Goal: Information Seeking & Learning: Learn about a topic

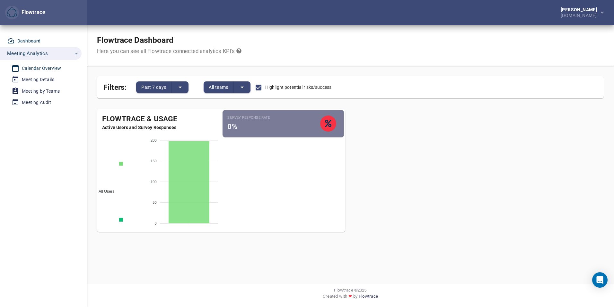
click at [46, 68] on div "Calendar Overview" at bounding box center [42, 68] width 40 height 8
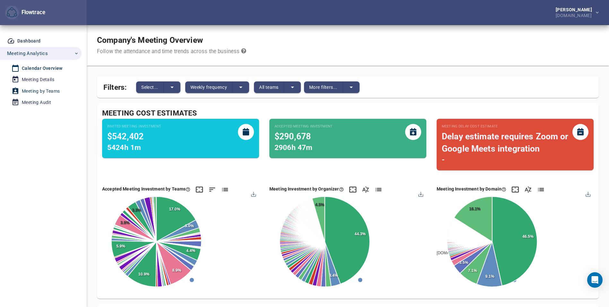
drag, startPoint x: 41, startPoint y: 78, endPoint x: 44, endPoint y: 88, distance: 10.5
click at [41, 78] on div "Meeting Details" at bounding box center [38, 80] width 32 height 8
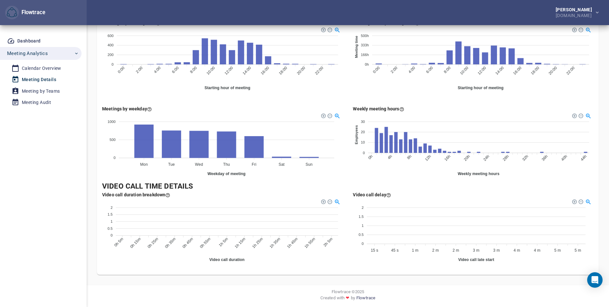
scroll to position [361, 0]
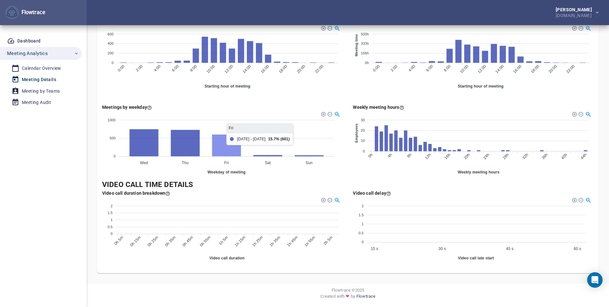
click at [221, 147] on icon at bounding box center [226, 145] width 29 height 22
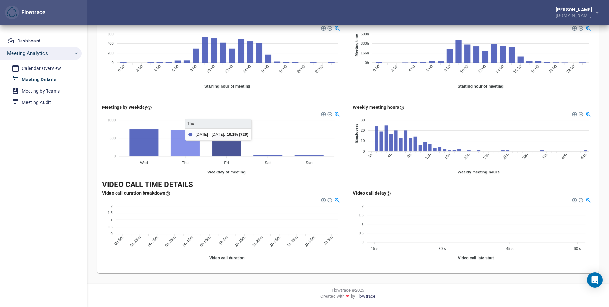
click at [176, 143] on icon at bounding box center [185, 142] width 29 height 26
click at [173, 143] on icon at bounding box center [185, 142] width 29 height 26
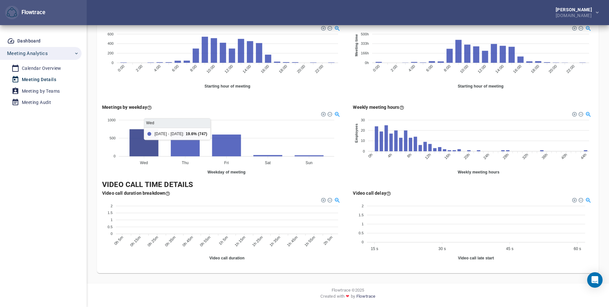
click at [152, 143] on icon at bounding box center [143, 142] width 29 height 27
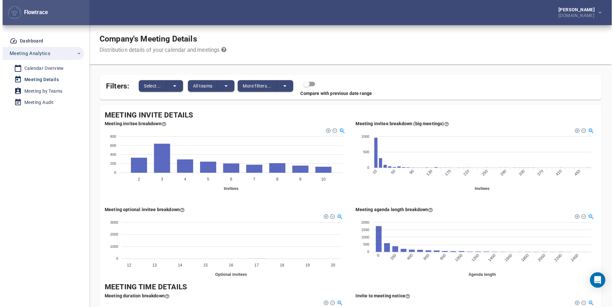
scroll to position [0, 0]
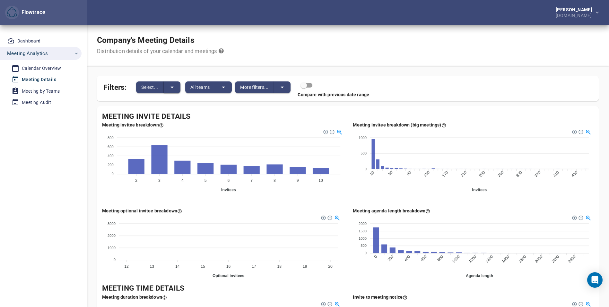
click at [176, 90] on icon "split button" at bounding box center [172, 87] width 8 height 8
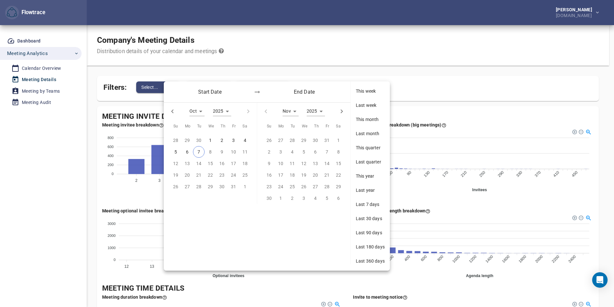
click at [271, 74] on div at bounding box center [307, 153] width 614 height 307
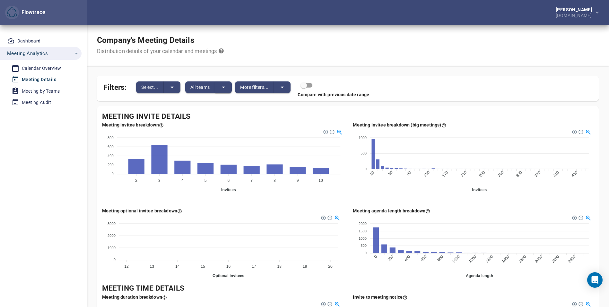
click at [224, 86] on icon "split button" at bounding box center [224, 87] width 8 height 8
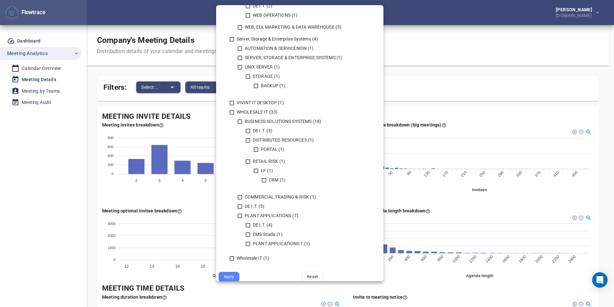
scroll to position [595, 0]
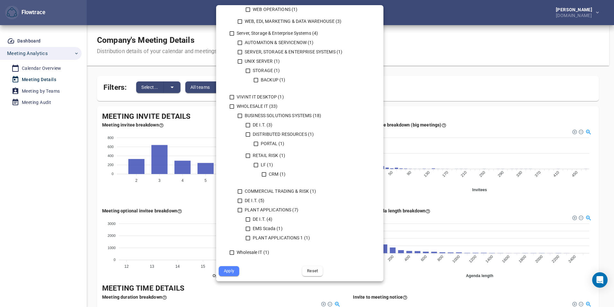
click at [33, 128] on div at bounding box center [307, 153] width 614 height 307
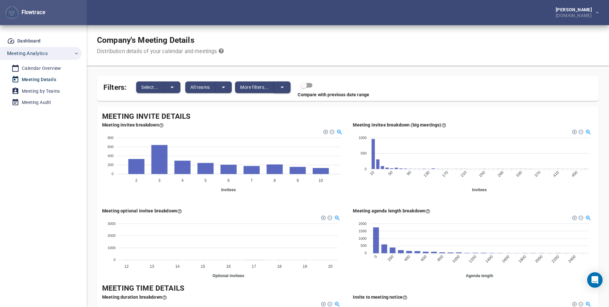
click at [280, 85] on icon "split button" at bounding box center [283, 87] width 8 height 8
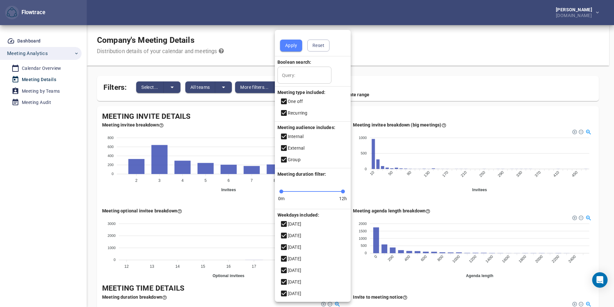
click at [32, 120] on div at bounding box center [307, 153] width 614 height 307
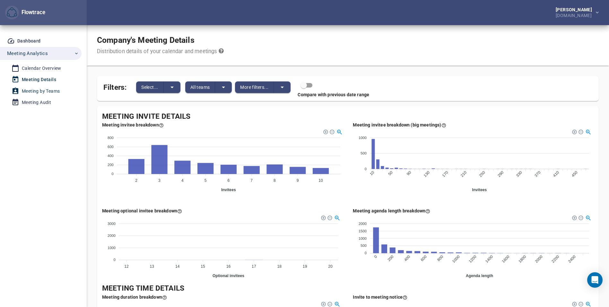
click at [43, 90] on div "Meeting by Teams" at bounding box center [41, 91] width 38 height 8
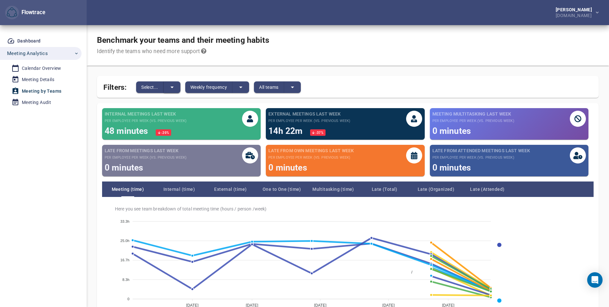
click at [178, 89] on button "split button" at bounding box center [172, 87] width 17 height 12
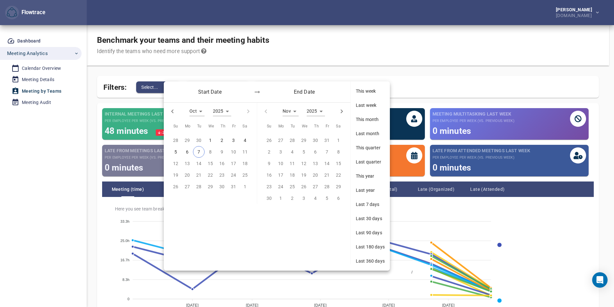
click at [295, 70] on div at bounding box center [307, 153] width 614 height 307
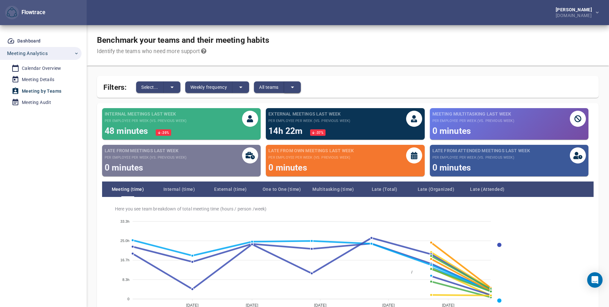
click at [299, 85] on button "split button" at bounding box center [292, 87] width 17 height 12
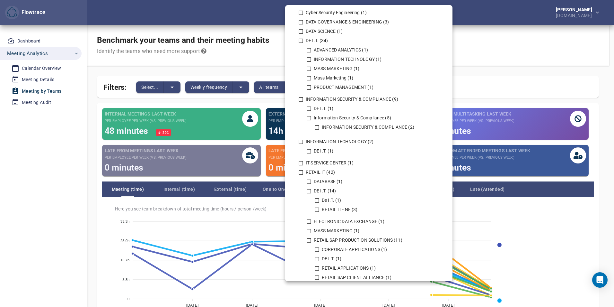
scroll to position [289, 0]
click at [307, 220] on icon at bounding box center [309, 220] width 4 height 4
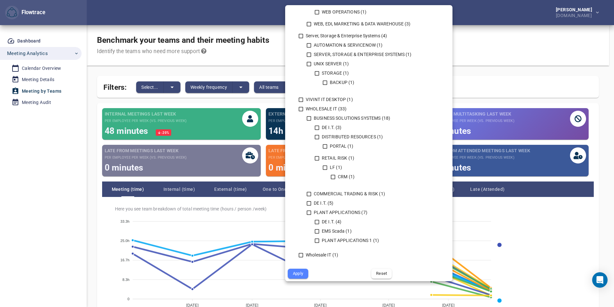
scroll to position [595, 0]
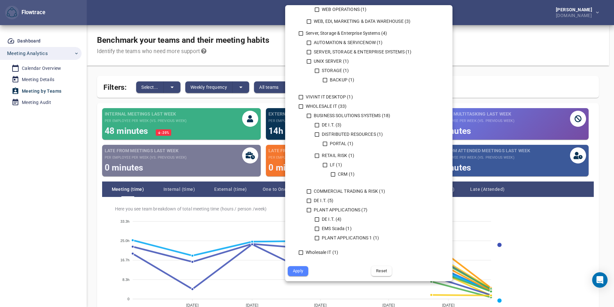
click at [296, 271] on span "Apply" at bounding box center [298, 270] width 12 height 7
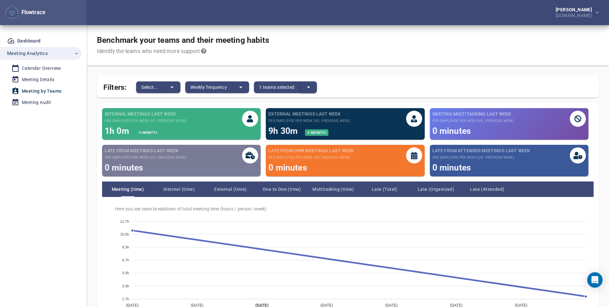
click at [312, 88] on icon "split button" at bounding box center [309, 87] width 8 height 8
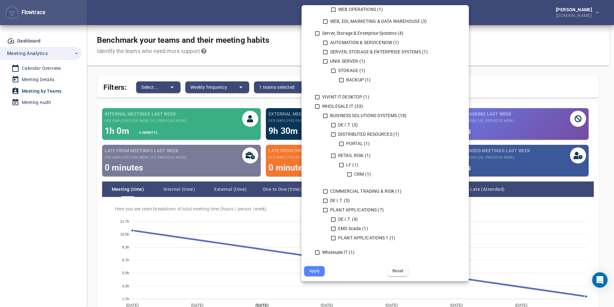
click at [398, 268] on span "Reset" at bounding box center [398, 270] width 12 height 7
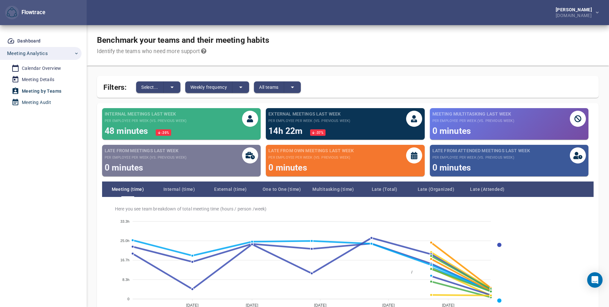
click at [38, 100] on div "Meeting Audit" at bounding box center [36, 102] width 29 height 8
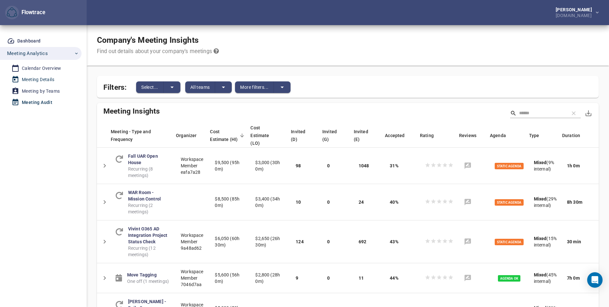
click at [42, 81] on div "Meeting Details" at bounding box center [38, 80] width 32 height 8
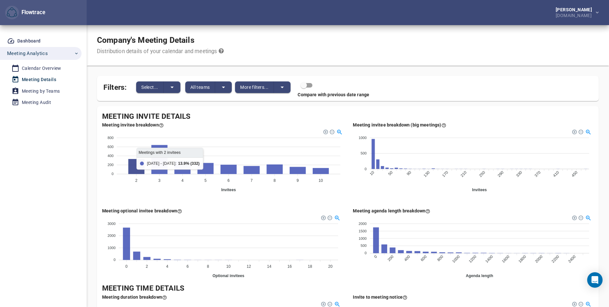
click at [131, 164] on icon at bounding box center [137, 166] width 16 height 15
click at [134, 167] on icon at bounding box center [137, 166] width 16 height 15
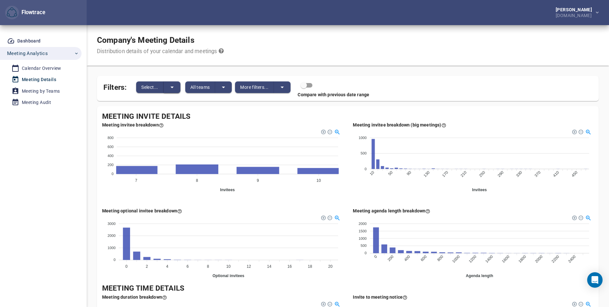
click at [171, 86] on icon "split button" at bounding box center [172, 87] width 3 height 2
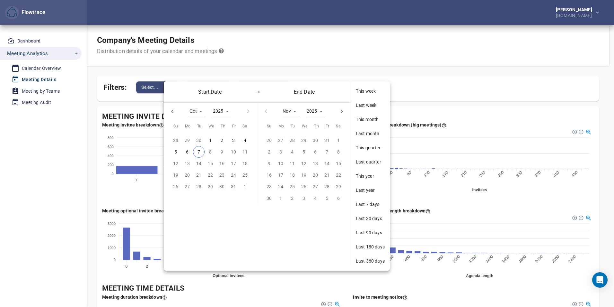
click at [188, 153] on p "6" at bounding box center [187, 151] width 3 height 7
click at [201, 154] on span "7" at bounding box center [198, 151] width 11 height 7
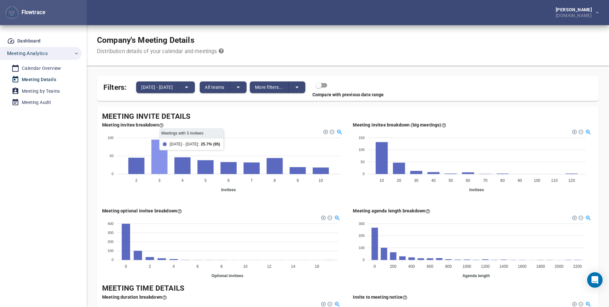
click at [162, 165] on icon at bounding box center [159, 156] width 16 height 34
click at [326, 132] on div at bounding box center [325, 131] width 4 height 4
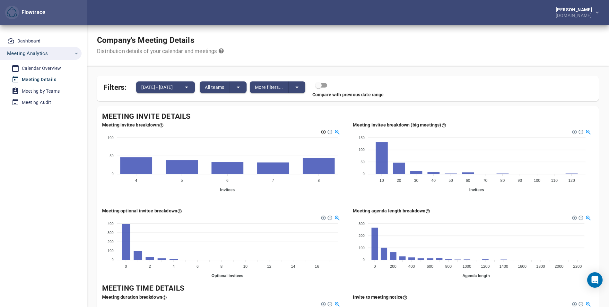
click at [322, 132] on div at bounding box center [323, 131] width 4 height 4
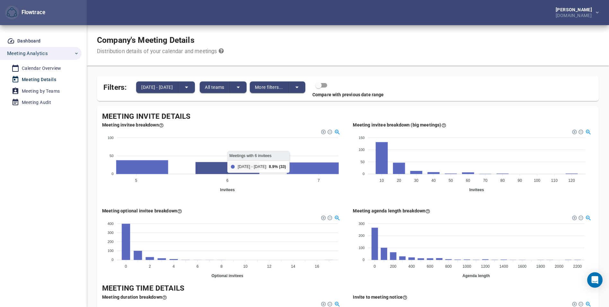
click at [220, 169] on icon at bounding box center [228, 168] width 64 height 12
drag, startPoint x: 220, startPoint y: 169, endPoint x: 200, endPoint y: 192, distance: 31.0
click at [200, 192] on div "100 100 50 50 0 0 5 5 6 6 7 7 Invitees Meetings with 6 invitees [DATE] - [DATE]…" at bounding box center [222, 162] width 241 height 69
click at [242, 90] on icon "split button" at bounding box center [239, 87] width 8 height 8
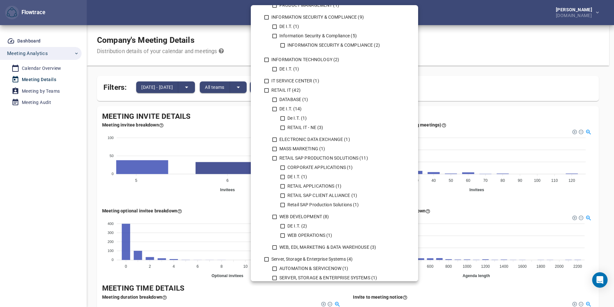
scroll to position [386, 0]
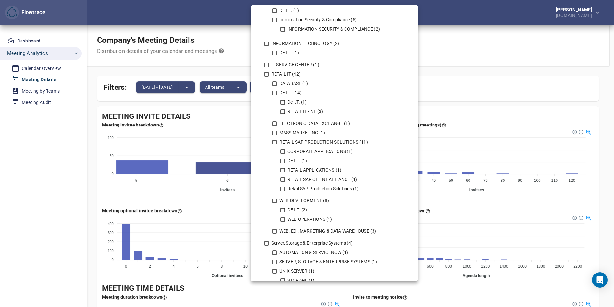
click at [65, 157] on div at bounding box center [307, 153] width 614 height 307
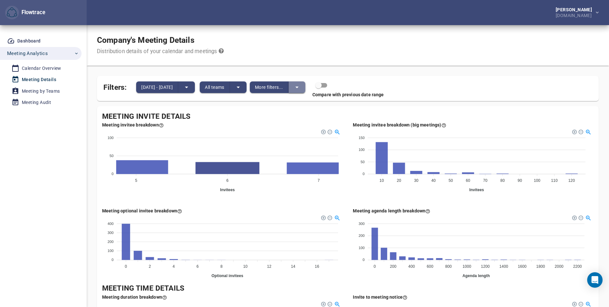
click at [301, 87] on icon "split button" at bounding box center [297, 87] width 8 height 8
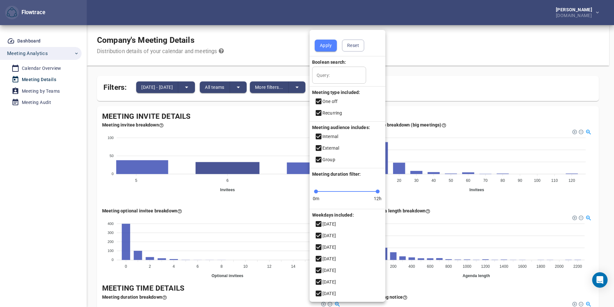
click at [261, 88] on div at bounding box center [307, 153] width 614 height 307
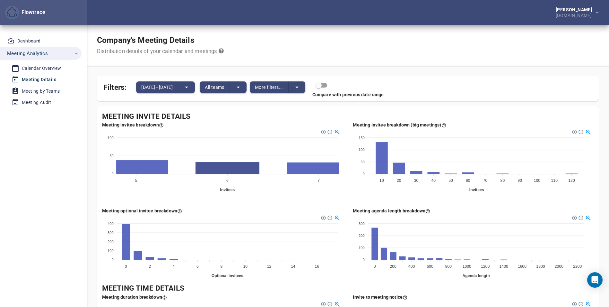
click at [260, 88] on body "Flowtrace [PERSON_NAME] [DOMAIN_NAME] Flowtrace Dashboard Meeting Analytics Cal…" at bounding box center [304, 153] width 609 height 307
click at [242, 88] on icon "split button" at bounding box center [239, 87] width 8 height 8
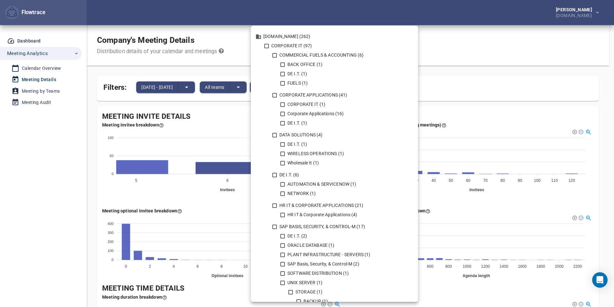
scroll to position [0, 0]
click at [284, 114] on icon at bounding box center [283, 114] width 6 height 6
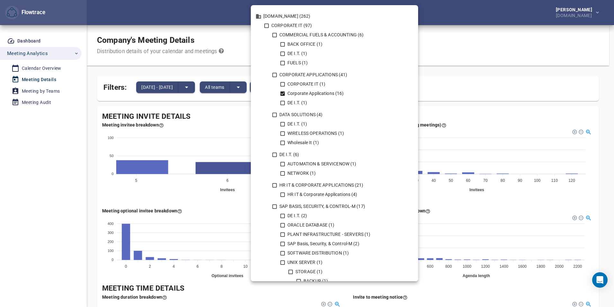
click at [284, 94] on icon at bounding box center [282, 93] width 4 height 4
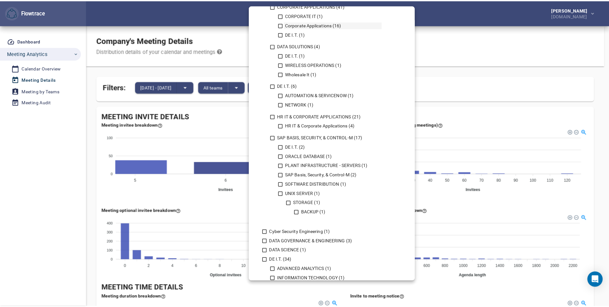
scroll to position [96, 0]
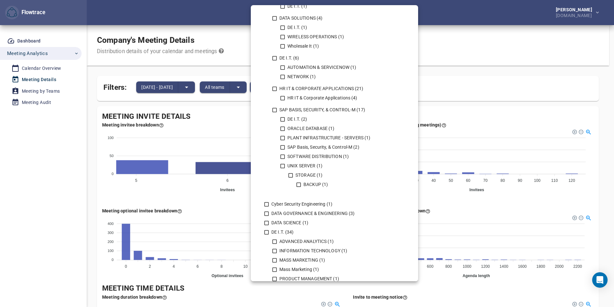
click at [485, 50] on div at bounding box center [307, 153] width 614 height 307
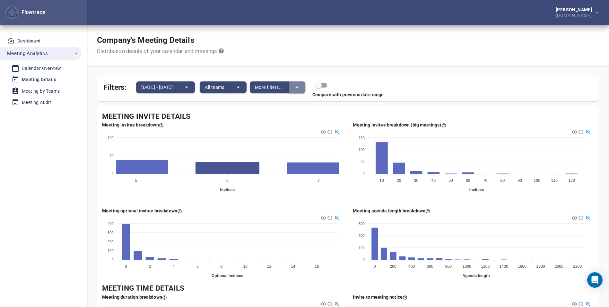
click at [301, 89] on icon "split button" at bounding box center [297, 87] width 8 height 8
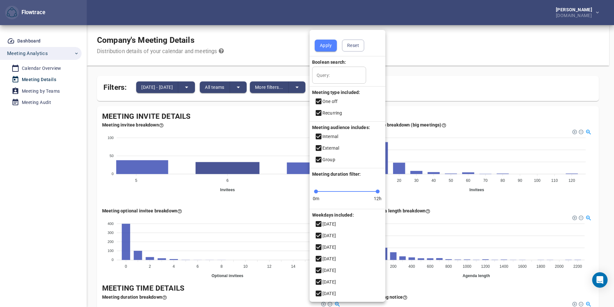
click at [274, 48] on div at bounding box center [307, 153] width 614 height 307
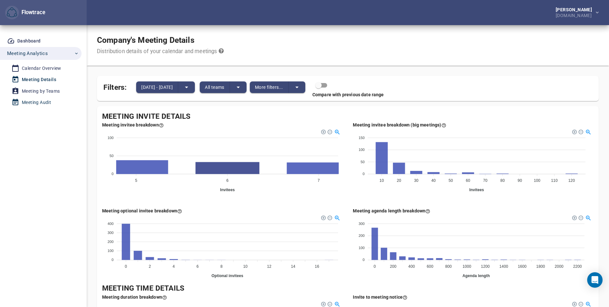
drag, startPoint x: 45, startPoint y: 90, endPoint x: 67, endPoint y: 107, distance: 28.4
click at [45, 90] on div "Meeting by Teams" at bounding box center [41, 91] width 38 height 8
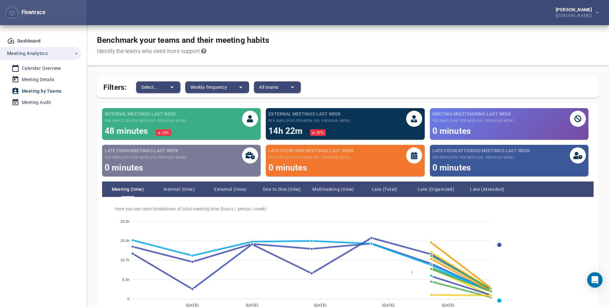
click at [252, 124] on div at bounding box center [250, 119] width 16 height 16
click at [165, 133] on span "-20 %" at bounding box center [165, 133] width 8 height 4
click at [246, 158] on icon at bounding box center [250, 155] width 9 height 7
click at [160, 165] on div "0 minutes" at bounding box center [146, 167] width 82 height 12
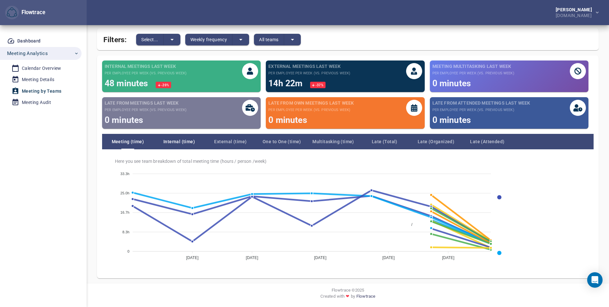
click at [183, 138] on span "Internal (time)" at bounding box center [179, 142] width 51 height 8
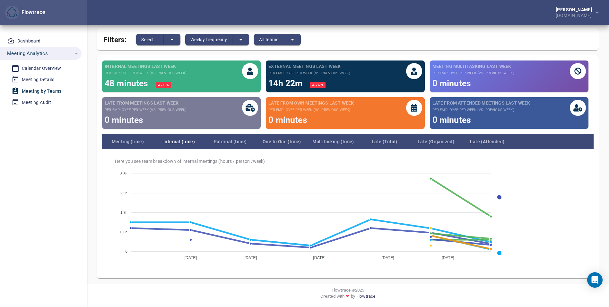
scroll to position [0, 0]
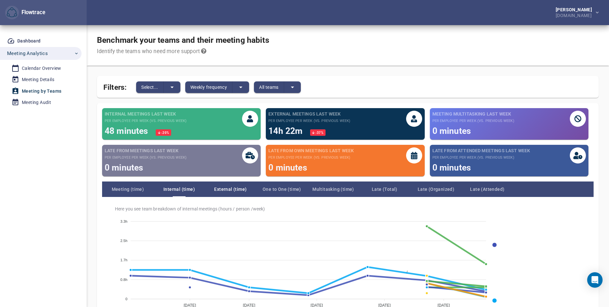
click at [236, 189] on span "External (time)" at bounding box center [230, 189] width 51 height 8
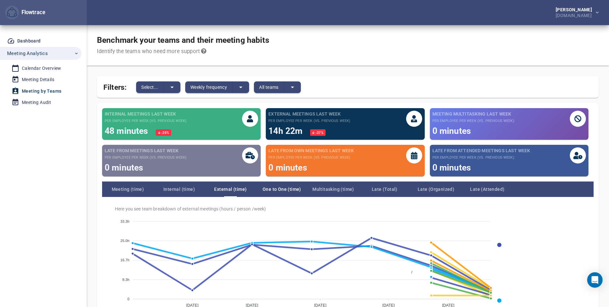
click at [280, 189] on span "One to One (time)" at bounding box center [281, 189] width 51 height 8
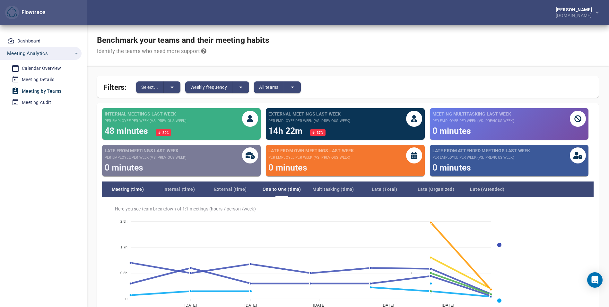
click at [122, 192] on span "Meeting (time)" at bounding box center [127, 189] width 51 height 8
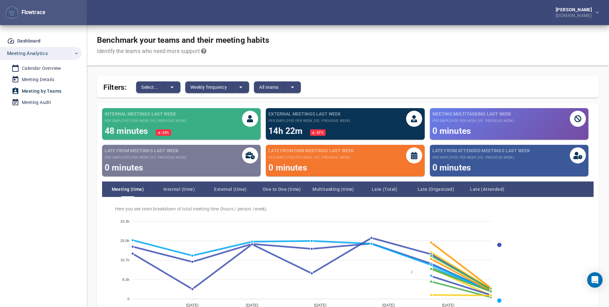
click at [213, 125] on div "Internal meetings last week per employee per week (vs. previous week) 48 minute…" at bounding box center [182, 124] width 154 height 26
click at [291, 88] on icon "split button" at bounding box center [293, 87] width 8 height 8
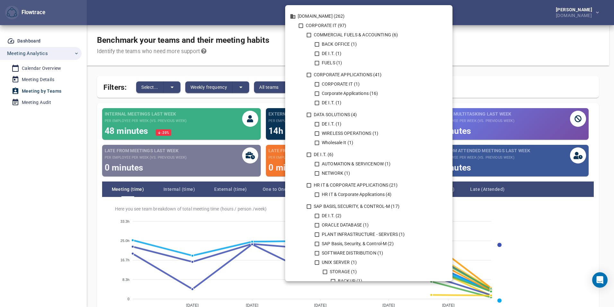
click at [173, 64] on div at bounding box center [307, 153] width 614 height 307
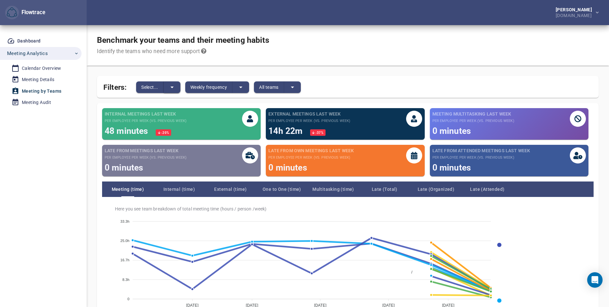
click at [167, 85] on button "split button" at bounding box center [172, 87] width 17 height 12
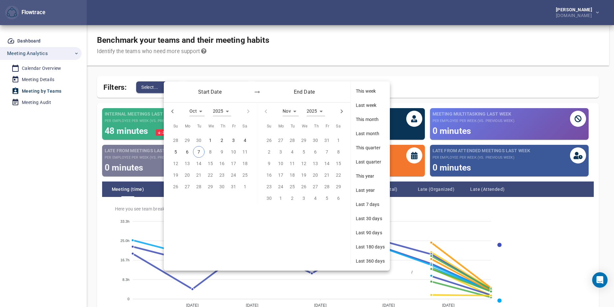
click at [405, 71] on div at bounding box center [307, 153] width 614 height 307
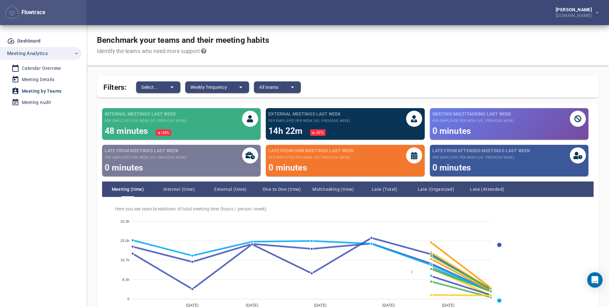
drag, startPoint x: 36, startPoint y: 101, endPoint x: 65, endPoint y: 108, distance: 30.2
click at [36, 101] on div "Meeting Audit" at bounding box center [36, 102] width 29 height 8
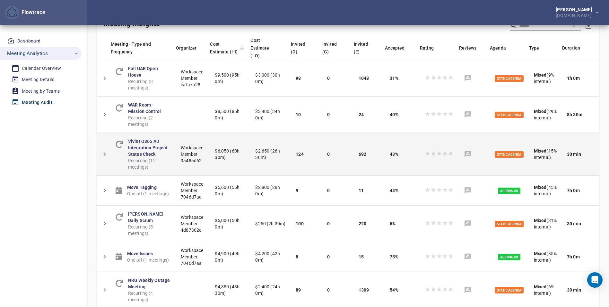
scroll to position [96, 0]
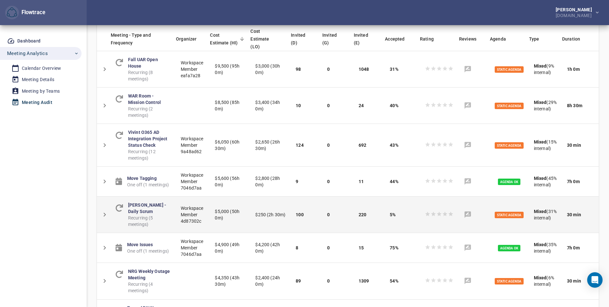
click at [176, 212] on td "Workspace Member 4d87302c" at bounding box center [193, 214] width 34 height 36
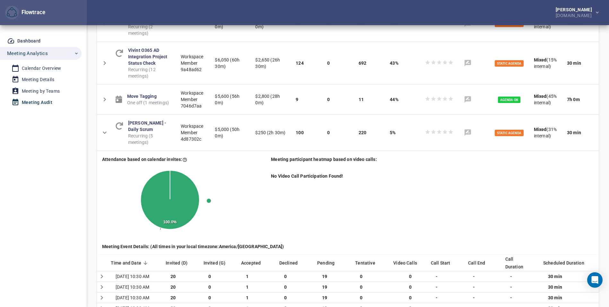
scroll to position [193, 0]
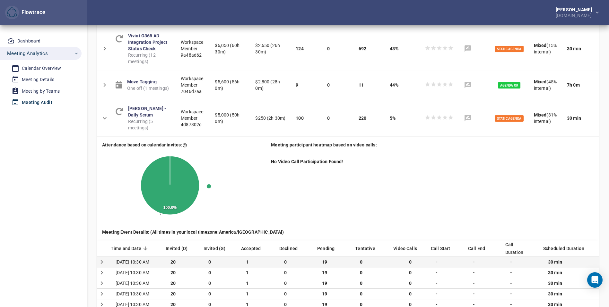
click at [173, 259] on span "20" at bounding box center [173, 261] width 5 height 5
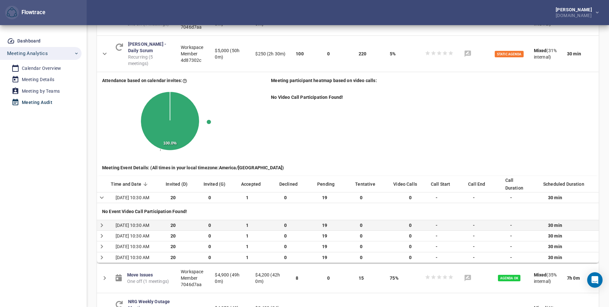
click at [174, 230] on td "20" at bounding box center [184, 225] width 38 height 11
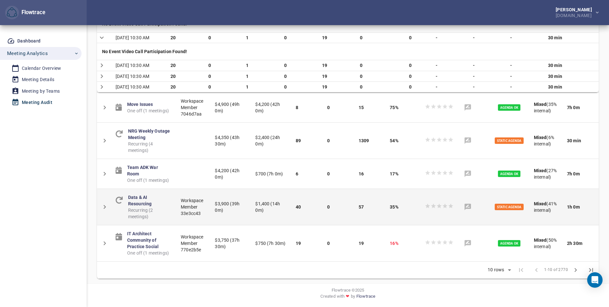
scroll to position [487, 0]
click at [190, 194] on td "Workspace Member 33e3cc43" at bounding box center [193, 206] width 34 height 36
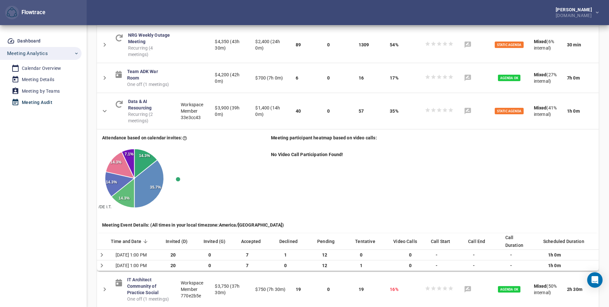
scroll to position [551, 0]
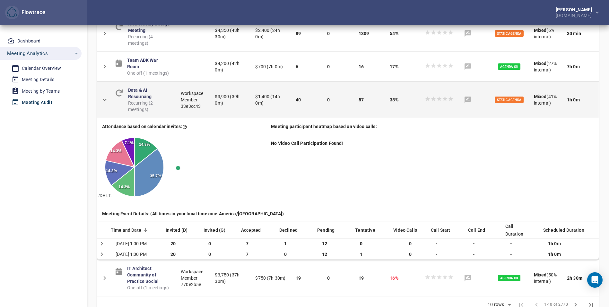
click at [538, 118] on td "Mixed (41% internal)" at bounding box center [545, 99] width 33 height 36
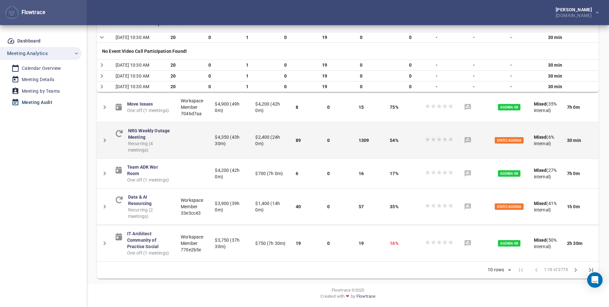
scroll to position [487, 0]
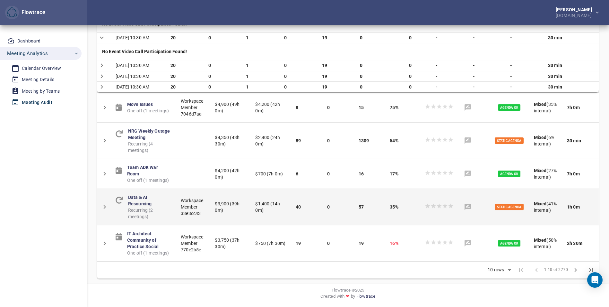
click at [515, 203] on span "Static Agenda" at bounding box center [509, 206] width 29 height 6
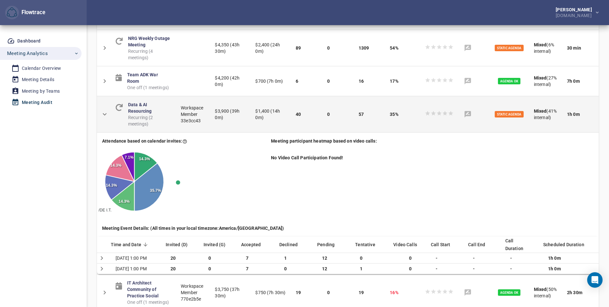
scroll to position [551, 0]
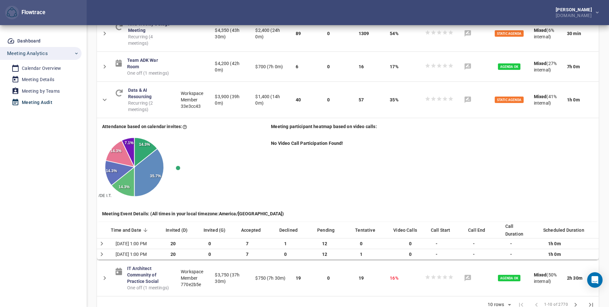
drag, startPoint x: 145, startPoint y: 130, endPoint x: 242, endPoint y: 171, distance: 105.1
click at [242, 171] on foreignobject "/DE I.T. / /DATA GOVERNANCE & ENGINEERING /DE I.T./MASS MARKETING /DE I.T./PROD…" at bounding box center [179, 167] width 164 height 65
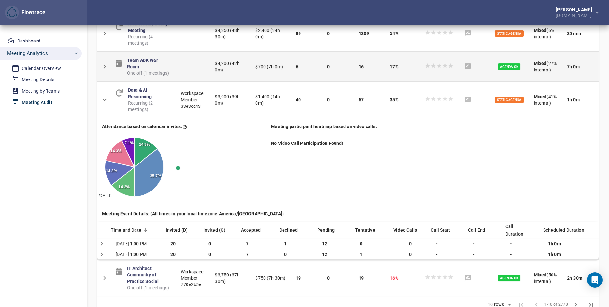
click at [160, 76] on div "Team ADK War Room One off (1 meetings)" at bounding box center [148, 66] width 43 height 19
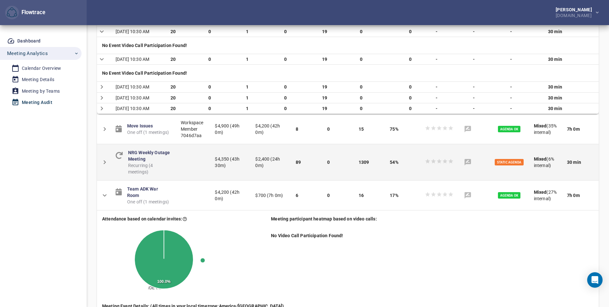
scroll to position [359, 0]
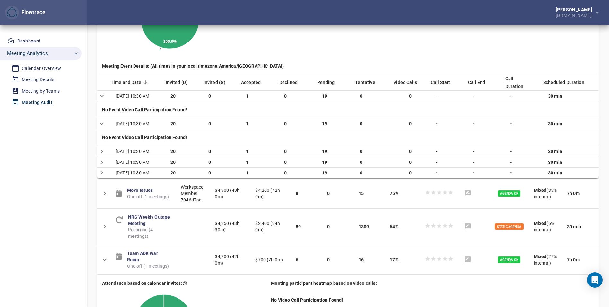
click at [168, 140] on div "No Event Video Call Participation Found!" at bounding box center [348, 137] width 492 height 6
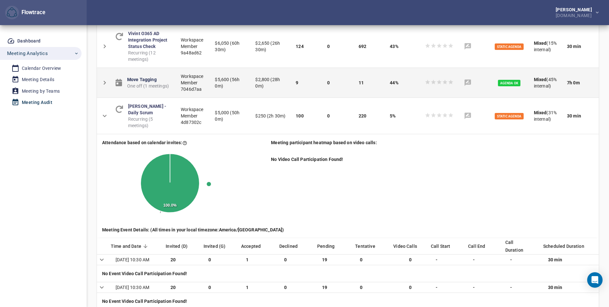
scroll to position [166, 0]
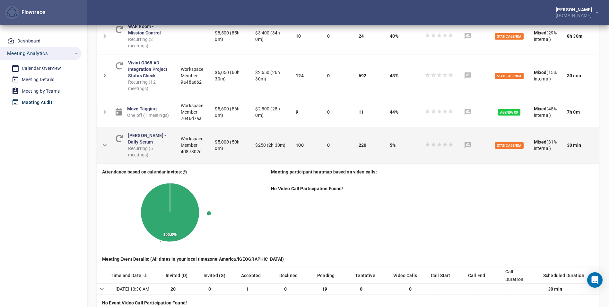
drag, startPoint x: 118, startPoint y: 140, endPoint x: 121, endPoint y: 139, distance: 3.9
click at [118, 140] on span at bounding box center [119, 145] width 7 height 26
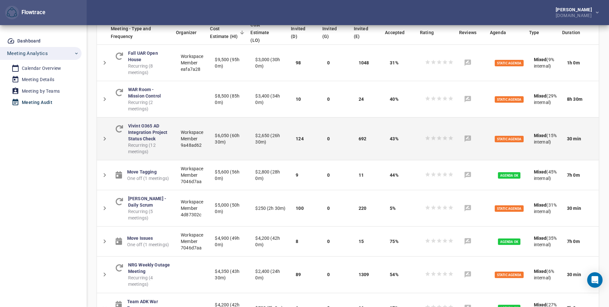
scroll to position [69, 0]
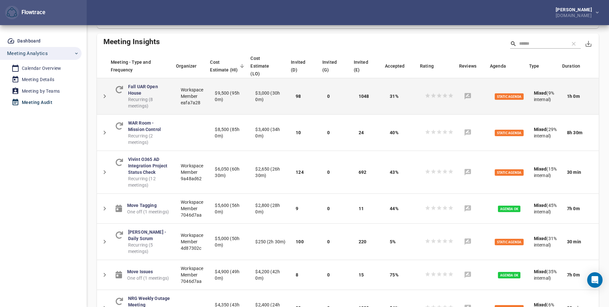
click at [151, 96] on span "Recurring (8 meetings)" at bounding box center [149, 102] width 42 height 13
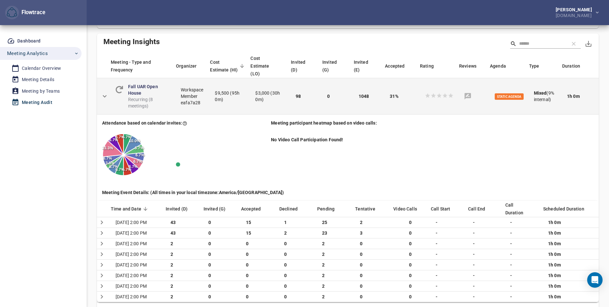
click at [135, 96] on span "Recurring (8 meetings)" at bounding box center [149, 102] width 42 height 13
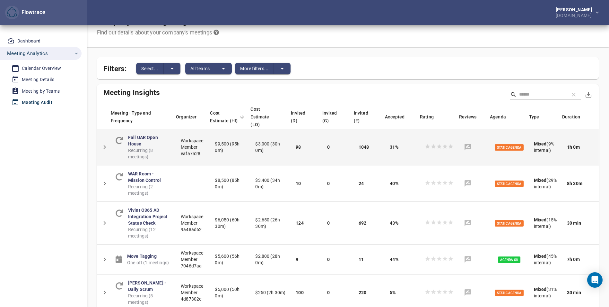
scroll to position [0, 0]
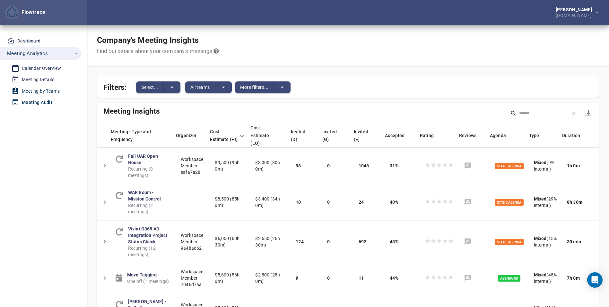
click at [31, 89] on div "Meeting by Teams" at bounding box center [41, 91] width 38 height 8
